Goal: Check status: Check status

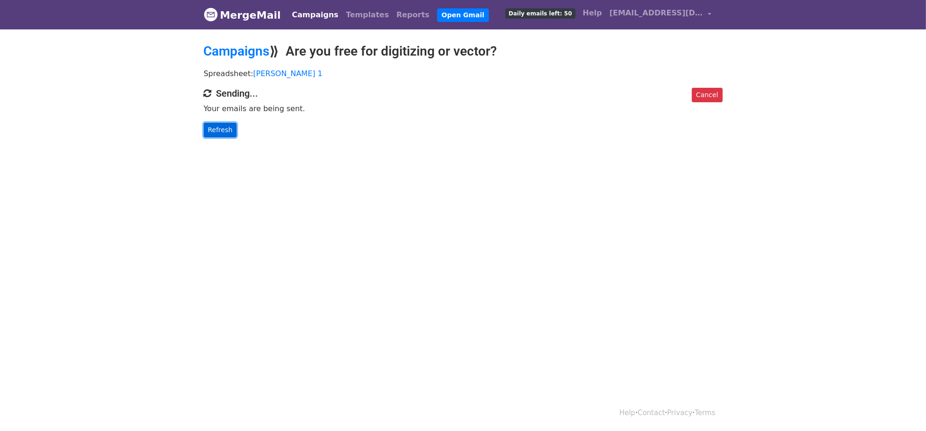
click at [216, 132] on link "Refresh" at bounding box center [220, 130] width 33 height 14
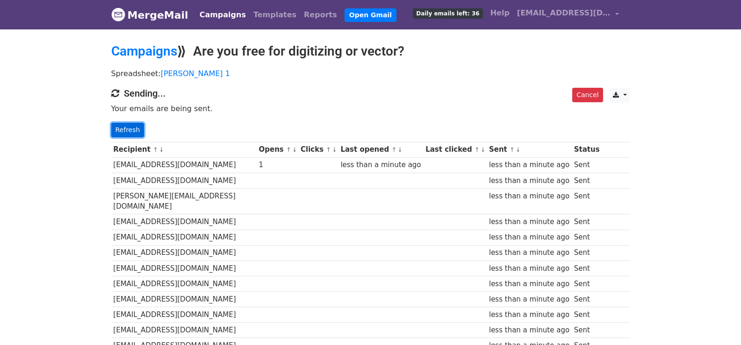
click at [122, 125] on link "Refresh" at bounding box center [127, 130] width 33 height 14
click at [132, 132] on link "Refresh" at bounding box center [127, 130] width 33 height 14
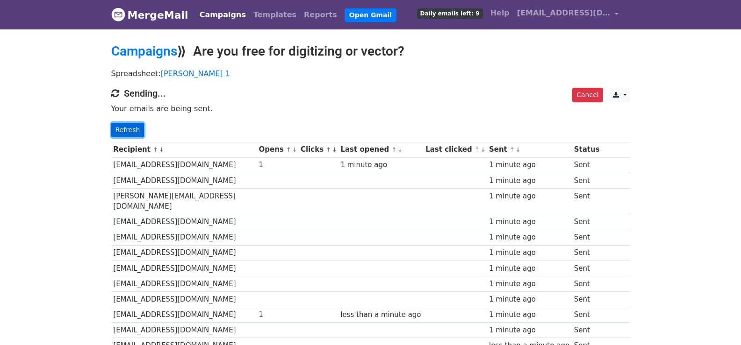
click at [124, 127] on link "Refresh" at bounding box center [127, 130] width 33 height 14
